Goal: Find specific page/section: Find specific page/section

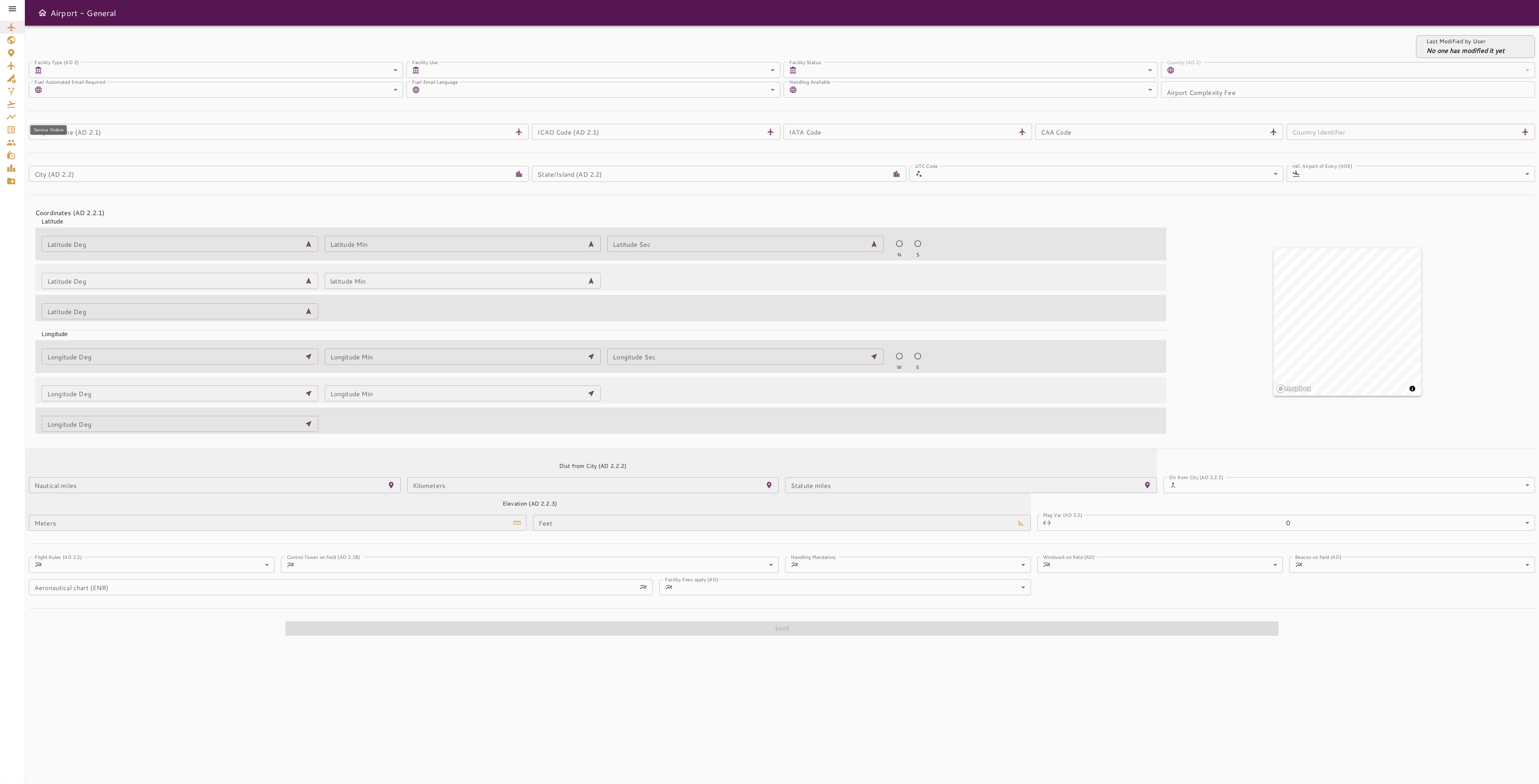
click at [13, 129] on icon "Service Orders" at bounding box center [11, 130] width 10 height 10
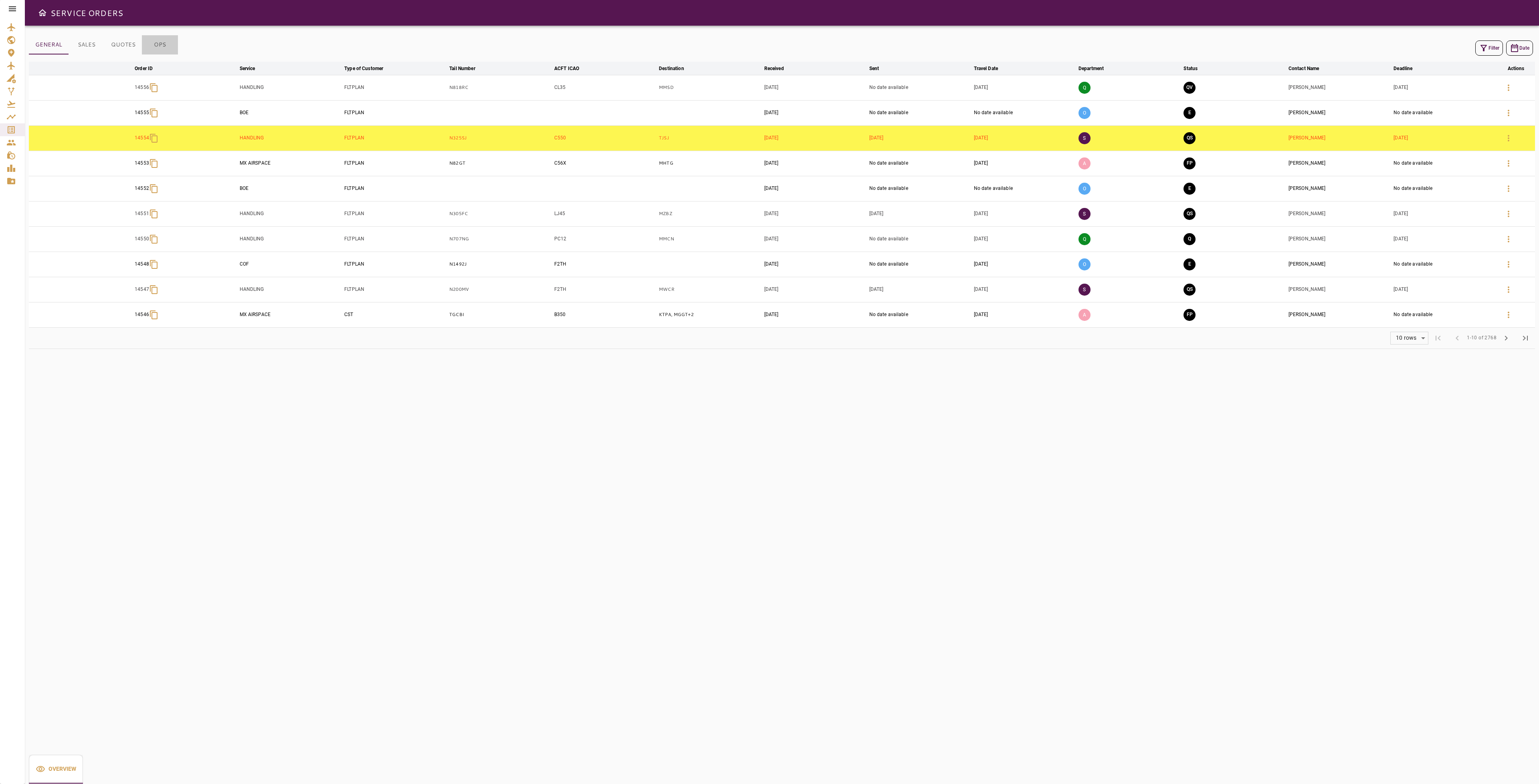
click at [145, 41] on button "OPS" at bounding box center [160, 45] width 36 height 19
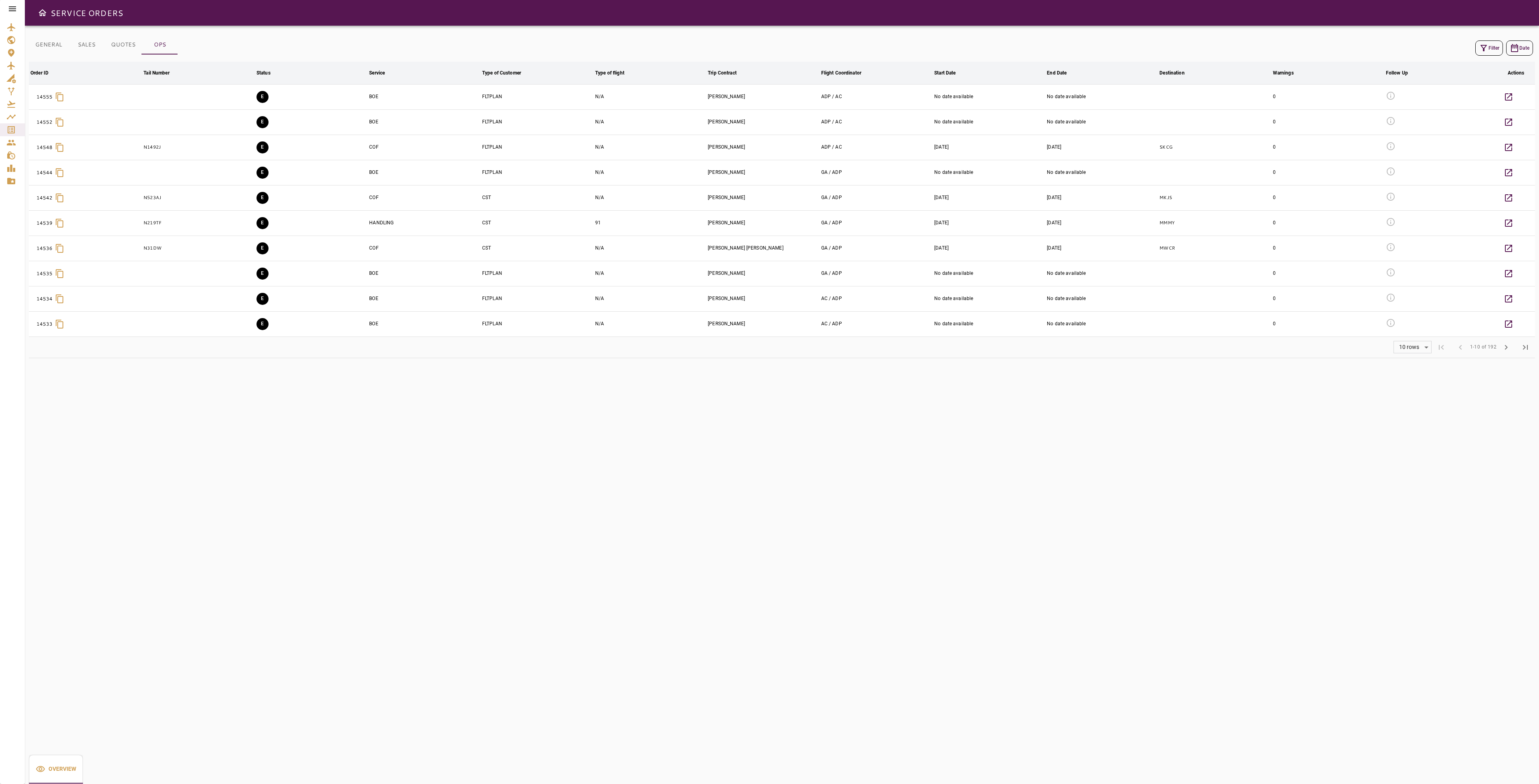
click at [1488, 48] on button "Filter" at bounding box center [1490, 48] width 28 height 15
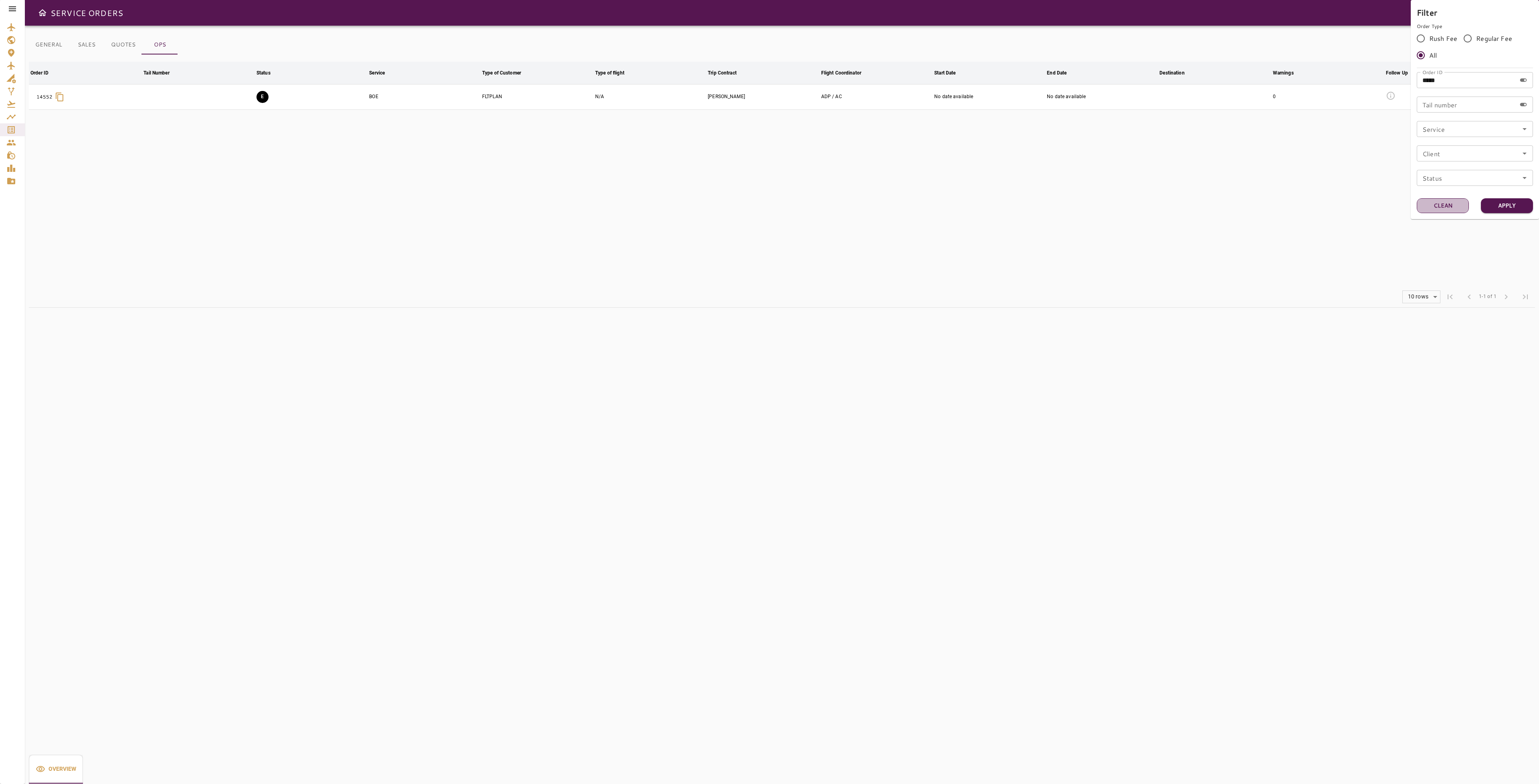
click at [1450, 208] on button "Clean" at bounding box center [1443, 206] width 52 height 15
click at [1529, 131] on icon "Open" at bounding box center [1525, 129] width 10 height 10
click at [1473, 164] on li "BOE" at bounding box center [1475, 167] width 116 height 15
type input "***"
click at [1513, 201] on button "Apply" at bounding box center [1507, 206] width 52 height 15
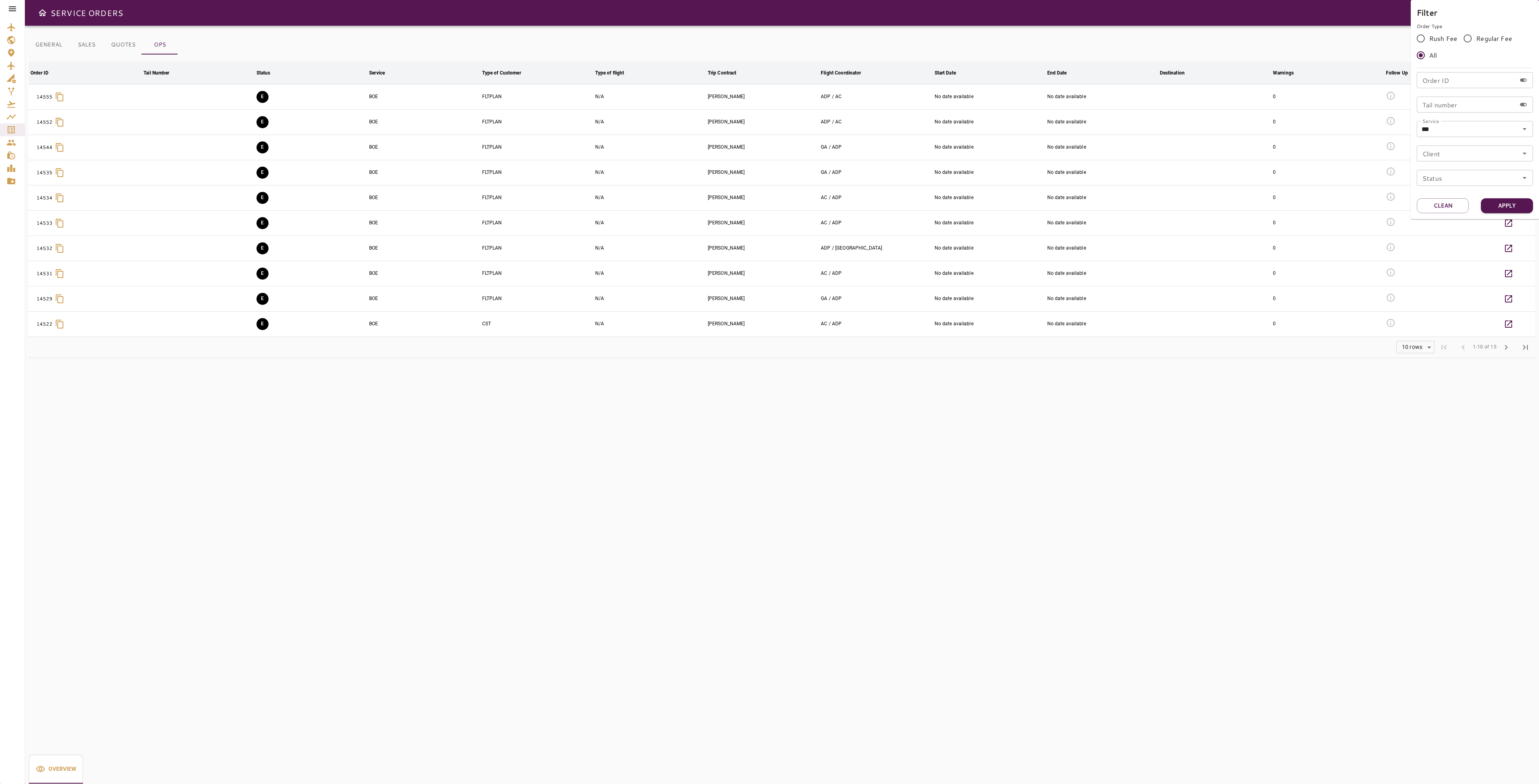
click at [841, 398] on div at bounding box center [769, 392] width 1539 height 784
click at [456, 411] on div "GENERAL SALES QUOTES OPS Filter Date Order ID arrow_downward Tail Number arrow_…" at bounding box center [782, 405] width 1515 height 758
